Goal: Task Accomplishment & Management: Manage account settings

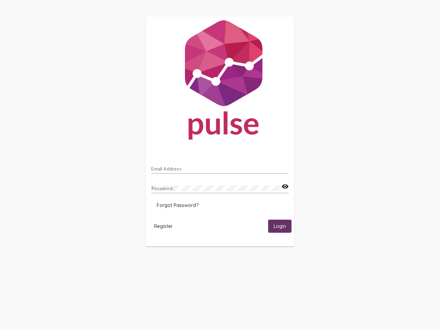
click at [220, 167] on input "Email Address" at bounding box center [219, 168] width 137 height 5
click at [285, 186] on mat-icon "visibility" at bounding box center [284, 186] width 7 height 8
click at [177, 205] on span "Forgot Password?" at bounding box center [178, 205] width 42 height 6
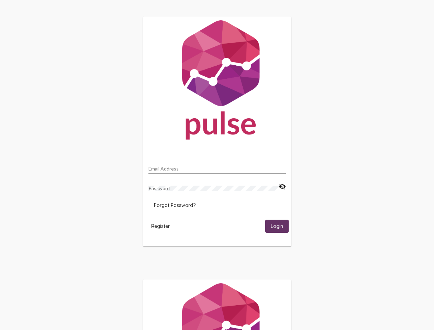
click at [163, 226] on span "Register" at bounding box center [160, 226] width 19 height 6
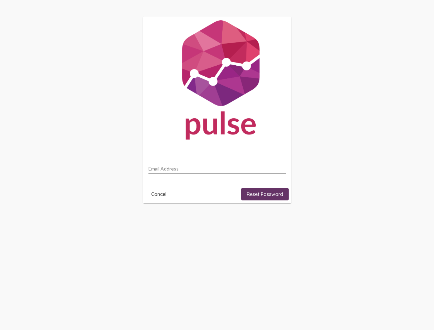
click at [280, 219] on html "Email Address Cancel Reset Password" at bounding box center [217, 109] width 434 height 219
